Goal: Navigation & Orientation: Understand site structure

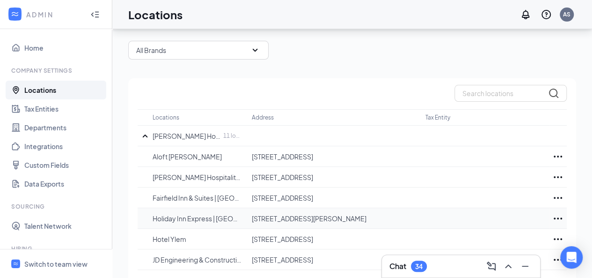
scroll to position [37, 0]
click at [163, 234] on p "Hotel Ylem" at bounding box center [198, 238] width 90 height 9
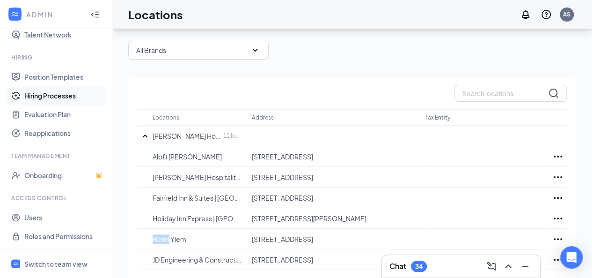
click at [57, 89] on link "Hiring Processes" at bounding box center [64, 95] width 80 height 19
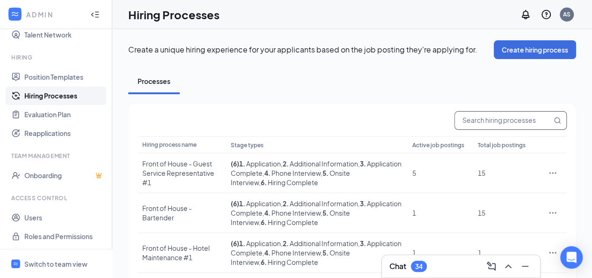
click at [478, 123] on input "text" at bounding box center [503, 120] width 97 height 18
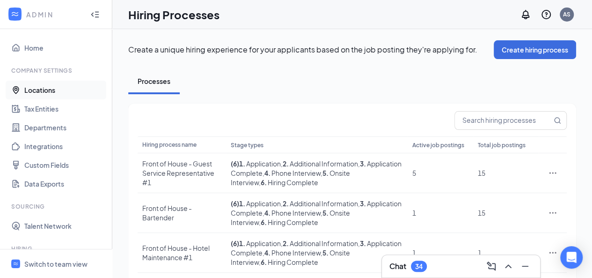
click at [35, 89] on link "Locations" at bounding box center [64, 90] width 80 height 19
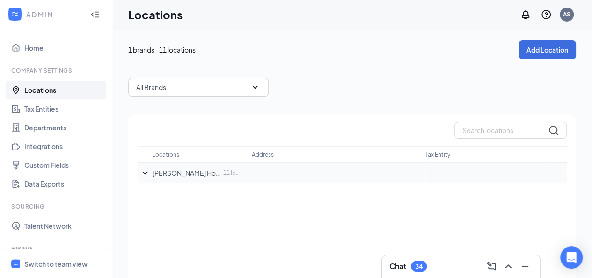
click at [140, 170] on icon "SmallChevronDown" at bounding box center [145, 172] width 11 height 11
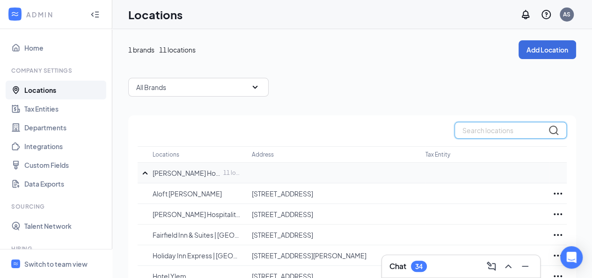
click at [480, 130] on input "text" at bounding box center [511, 130] width 112 height 17
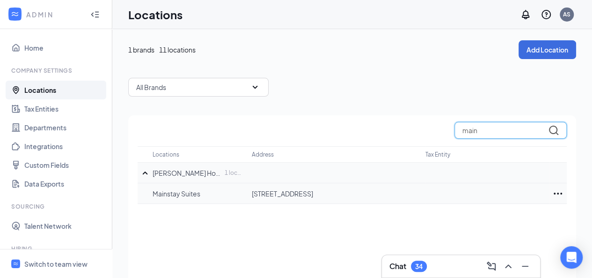
type input "main"
click at [214, 197] on td "Mainstay Suites" at bounding box center [202, 193] width 99 height 21
click at [558, 192] on icon "Ellipses" at bounding box center [558, 193] width 8 height 2
click at [480, 225] on p "Edit" at bounding box center [517, 220] width 79 height 9
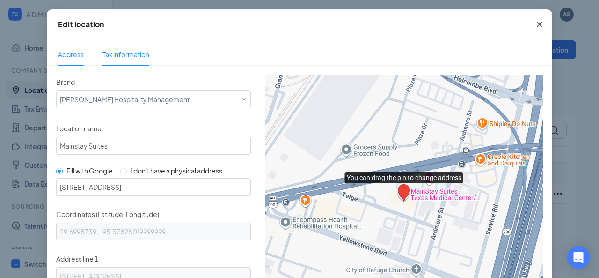
click at [121, 54] on span "Tax information" at bounding box center [126, 54] width 47 height 8
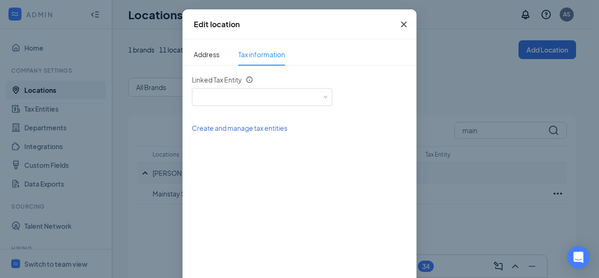
click at [401, 24] on icon "Cross" at bounding box center [404, 25] width 6 height 6
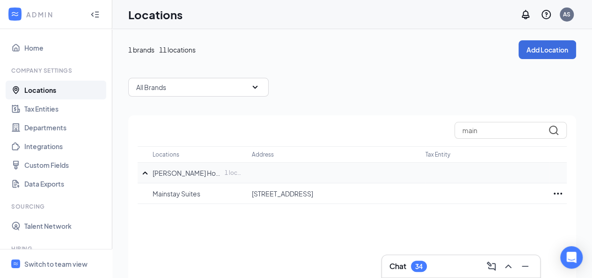
scroll to position [191, 0]
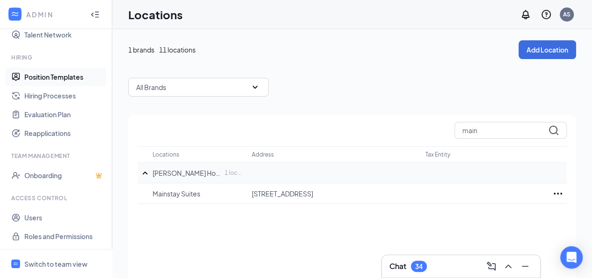
click at [56, 75] on link "Position Templates" at bounding box center [64, 76] width 80 height 19
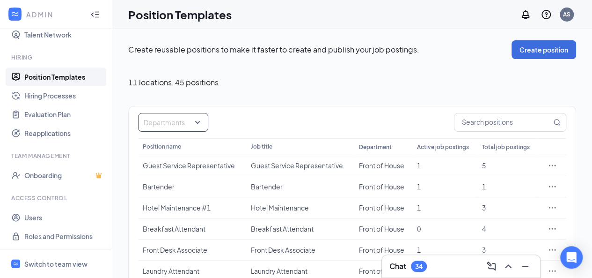
click at [193, 116] on div at bounding box center [168, 122] width 56 height 15
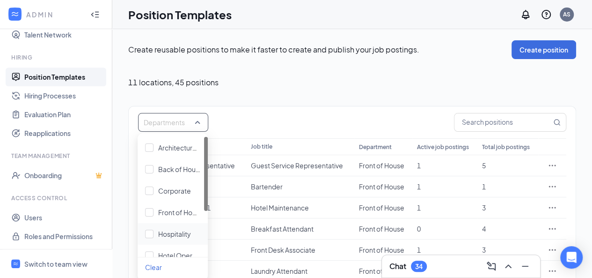
click at [204, 234] on div at bounding box center [206, 197] width 4 height 120
click at [372, 121] on div "Departments" at bounding box center [352, 122] width 428 height 19
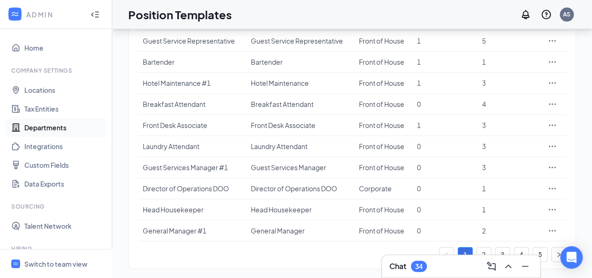
click at [57, 127] on link "Departments" at bounding box center [64, 127] width 80 height 19
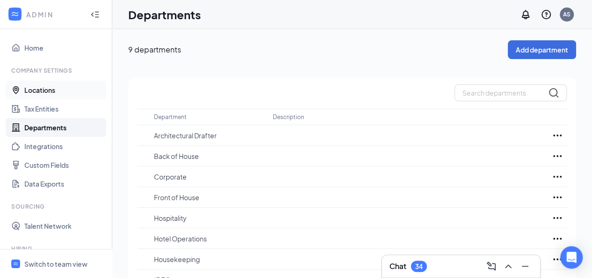
click at [50, 88] on link "Locations" at bounding box center [64, 90] width 80 height 19
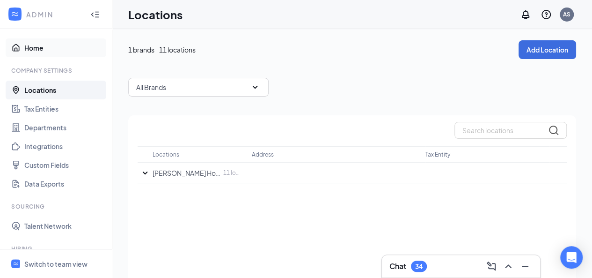
click at [34, 51] on link "Home" at bounding box center [64, 47] width 80 height 19
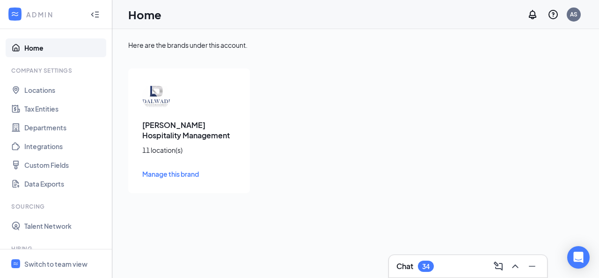
click at [168, 177] on span "Manage this brand" at bounding box center [170, 174] width 57 height 8
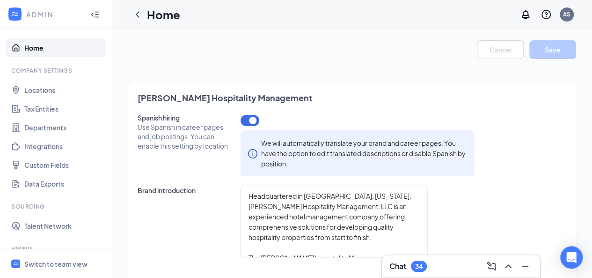
type textarea "Headquartered in [GEOGRAPHIC_DATA], [US_STATE], [PERSON_NAME] Hospitality Manag…"
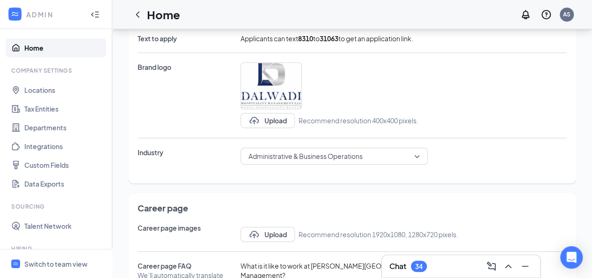
scroll to position [486, 0]
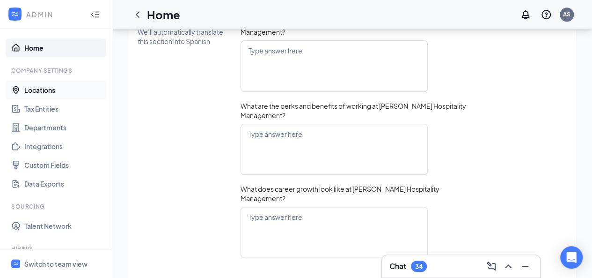
click at [34, 89] on link "Locations" at bounding box center [64, 90] width 80 height 19
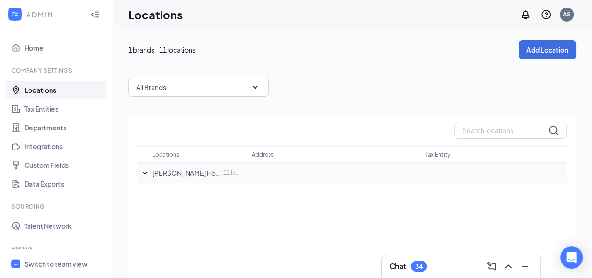
click at [144, 175] on icon "SmallChevronDown" at bounding box center [145, 172] width 11 height 11
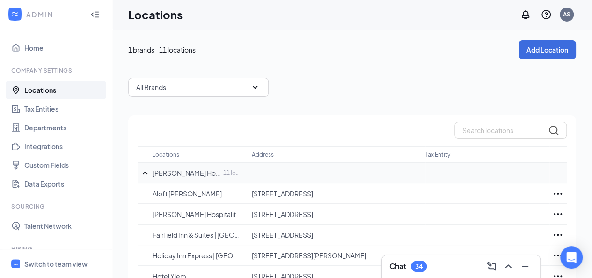
scroll to position [149, 0]
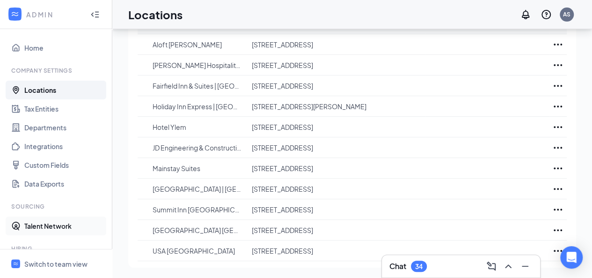
click at [34, 235] on link "Talent Network" at bounding box center [64, 225] width 80 height 19
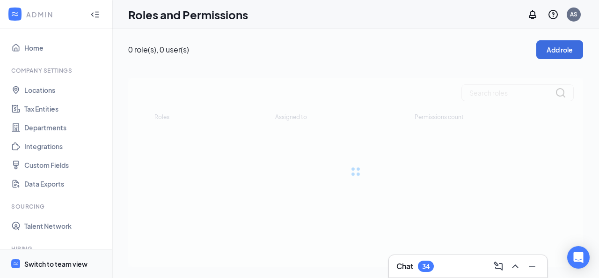
click at [27, 261] on div "Switch to team view" at bounding box center [55, 263] width 63 height 9
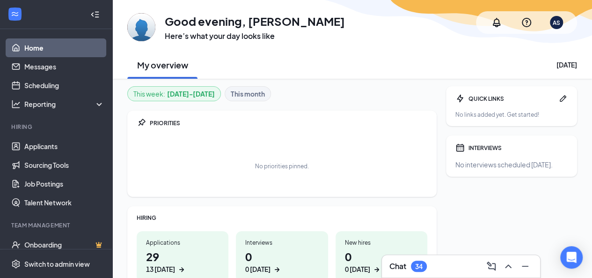
scroll to position [107, 0]
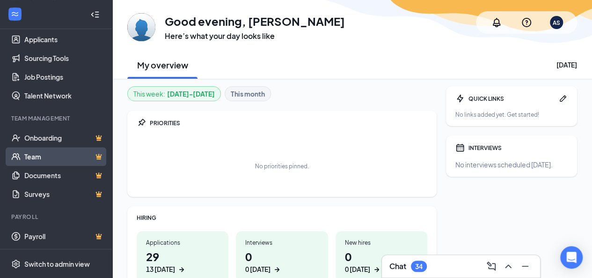
click at [52, 155] on link "Team" at bounding box center [64, 156] width 80 height 19
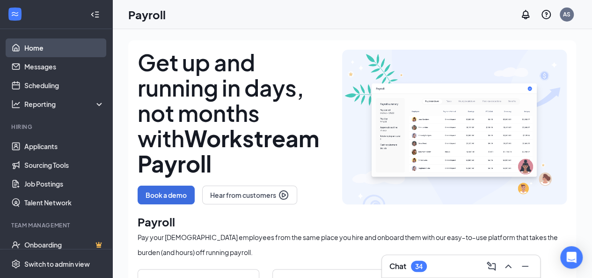
click at [48, 43] on link "Home" at bounding box center [64, 47] width 80 height 19
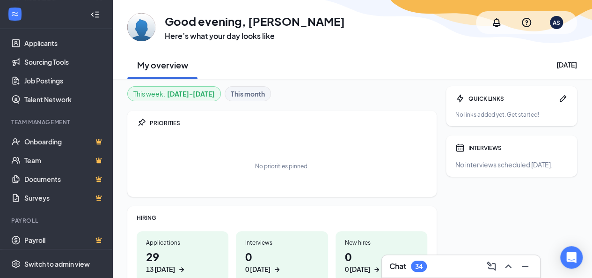
scroll to position [107, 0]
